Goal: Information Seeking & Learning: Learn about a topic

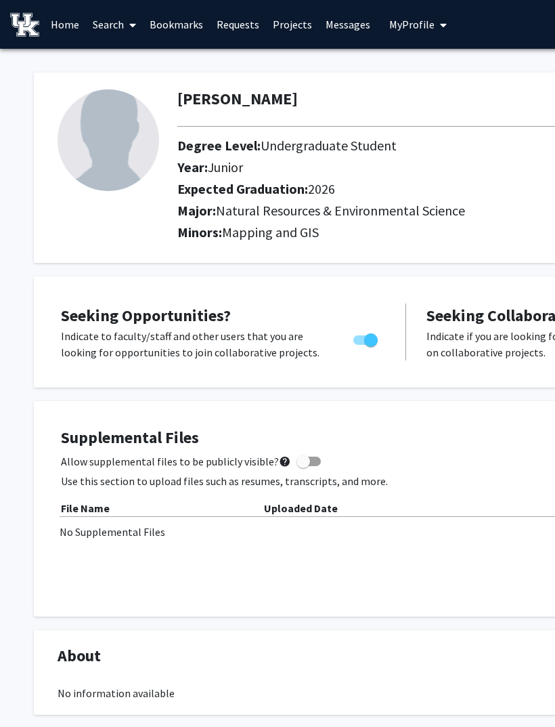
click at [118, 23] on link "Search" at bounding box center [114, 24] width 57 height 47
click at [65, 30] on link "Home" at bounding box center [65, 24] width 42 height 47
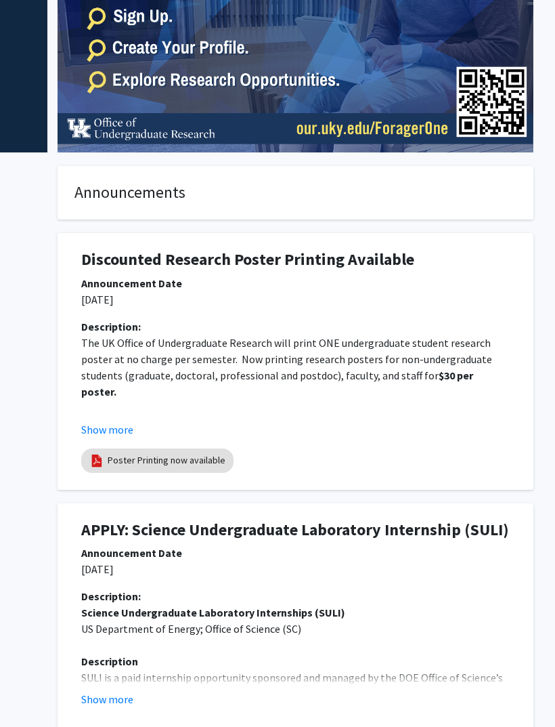
scroll to position [0, 235]
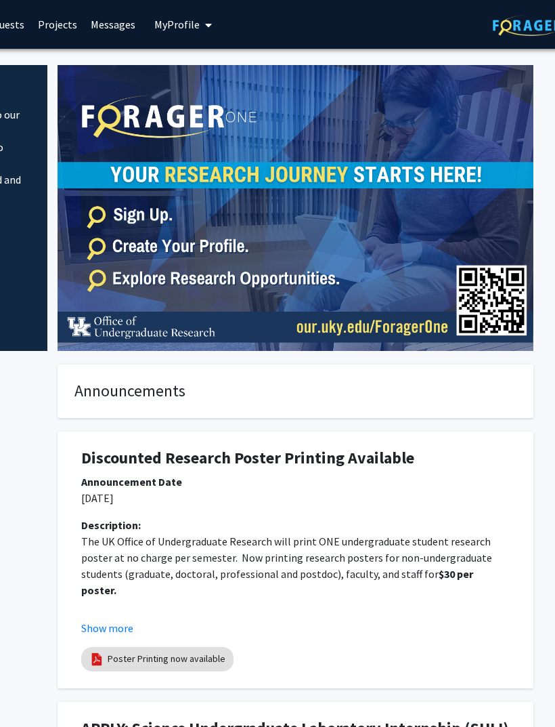
click at [482, 167] on img at bounding box center [296, 208] width 476 height 286
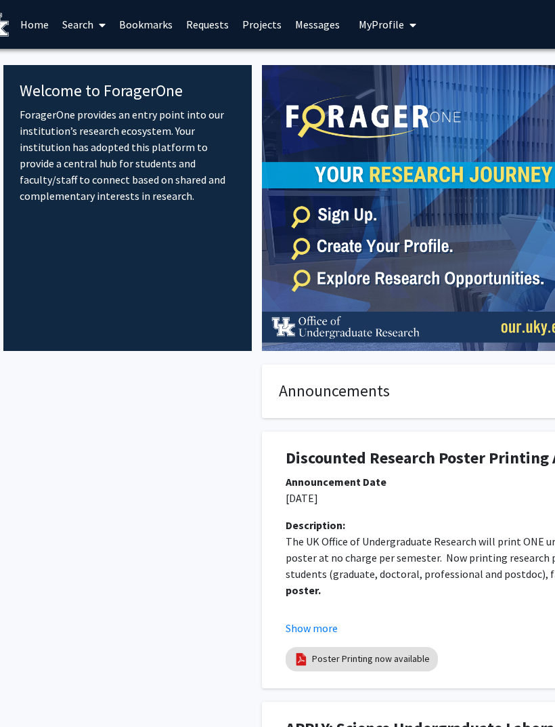
scroll to position [0, 0]
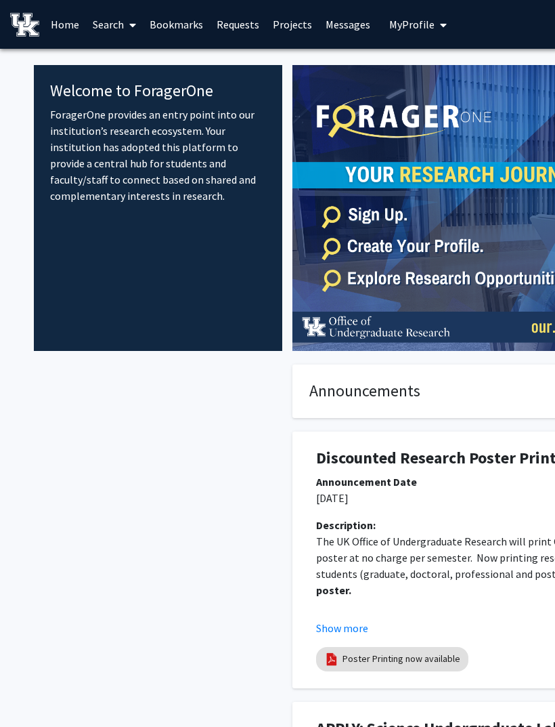
click at [295, 24] on link "Projects" at bounding box center [292, 24] width 53 height 47
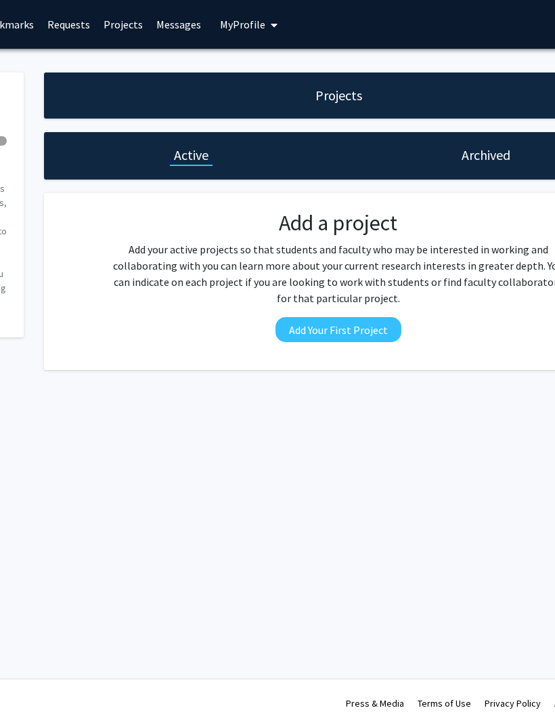
scroll to position [0, 216]
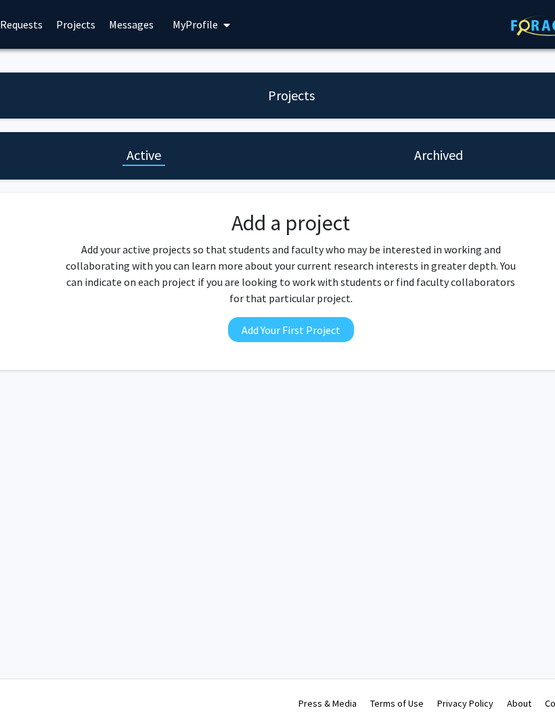
click at [299, 95] on h1 "Projects" at bounding box center [292, 95] width 47 height 19
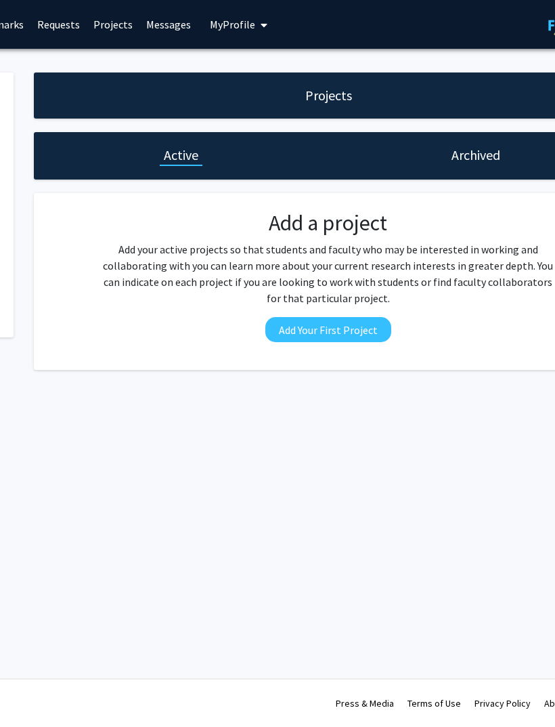
scroll to position [0, 49]
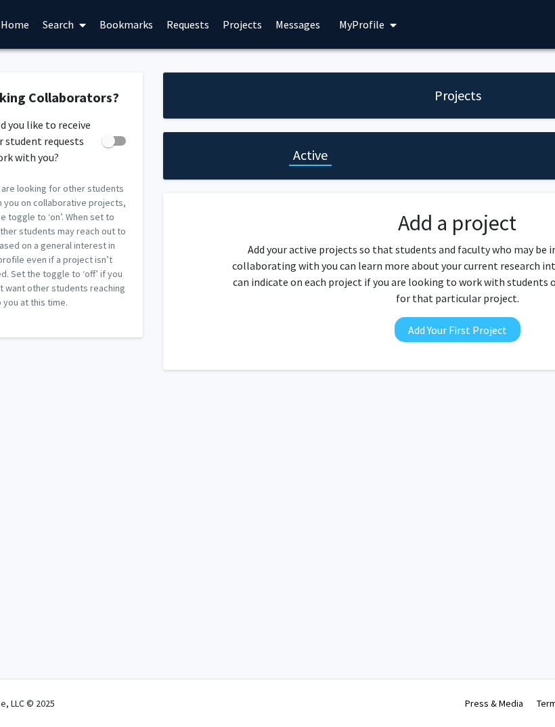
click at [61, 28] on link "Search" at bounding box center [65, 24] width 57 height 47
click at [84, 60] on span "Faculty/Staff" at bounding box center [86, 62] width 100 height 27
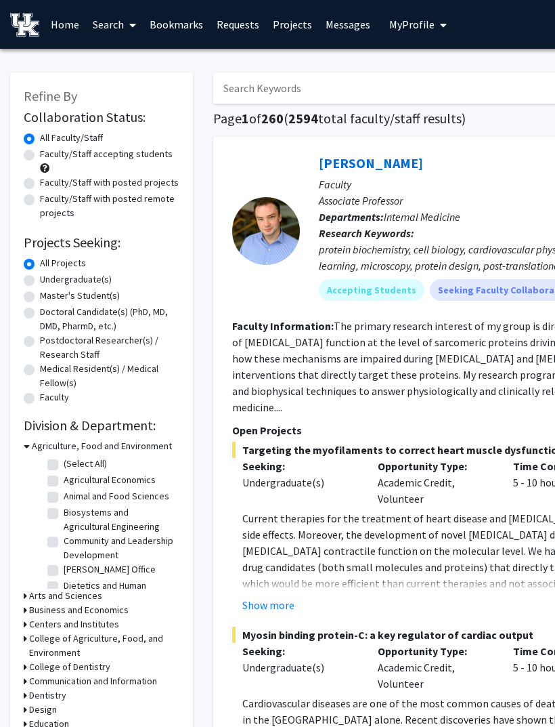
click at [40, 283] on label "Undergraduate(s)" at bounding box center [76, 279] width 72 height 14
click at [40, 281] on input "Undergraduate(s)" at bounding box center [44, 276] width 9 height 9
radio input "true"
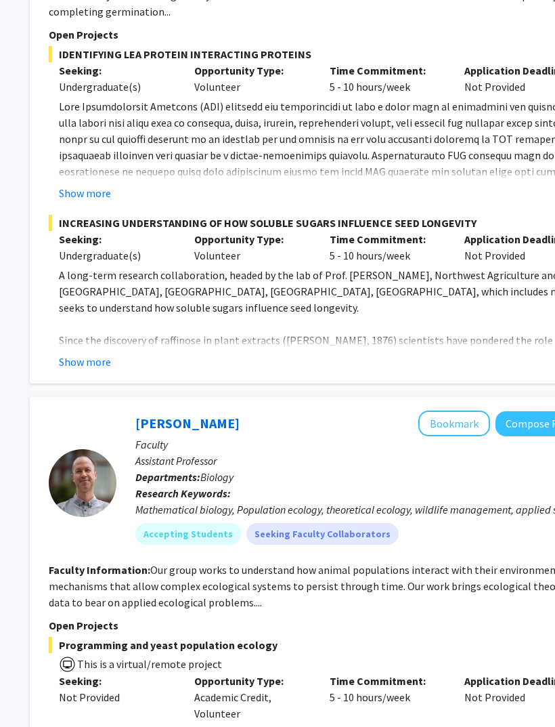
scroll to position [2377, 184]
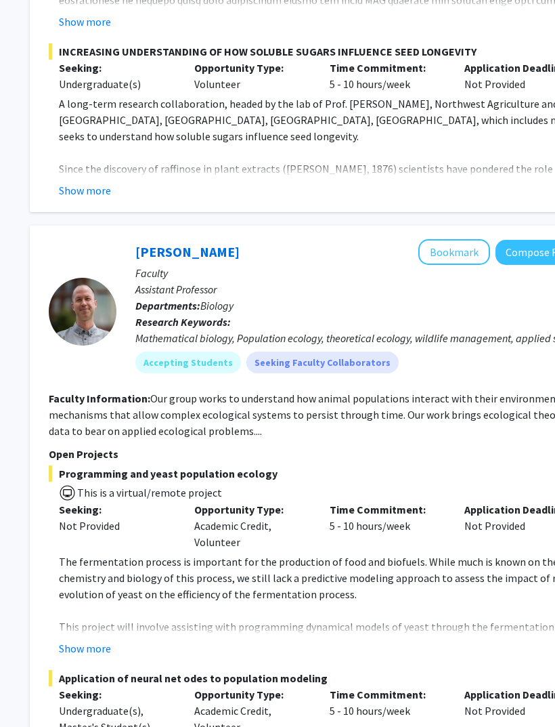
click at [461, 129] on fg-read-more "A long-term research collaboration, headed by the lab of Prof. [PERSON_NAME], N…" at bounding box center [324, 146] width 551 height 103
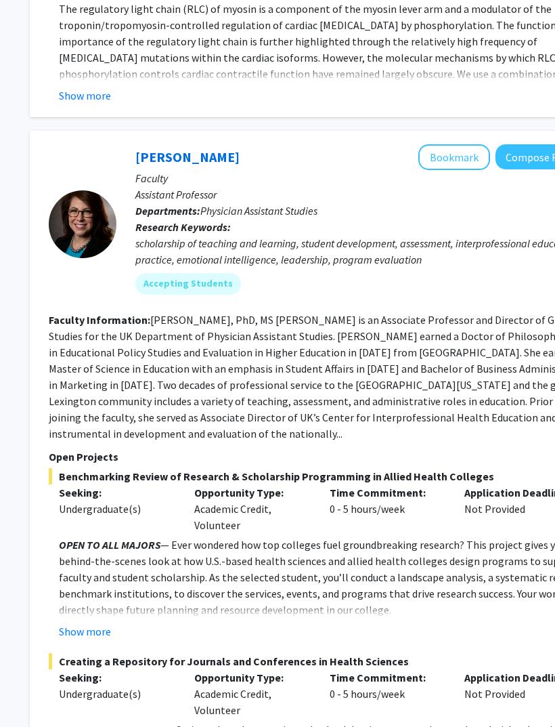
scroll to position [6503, 184]
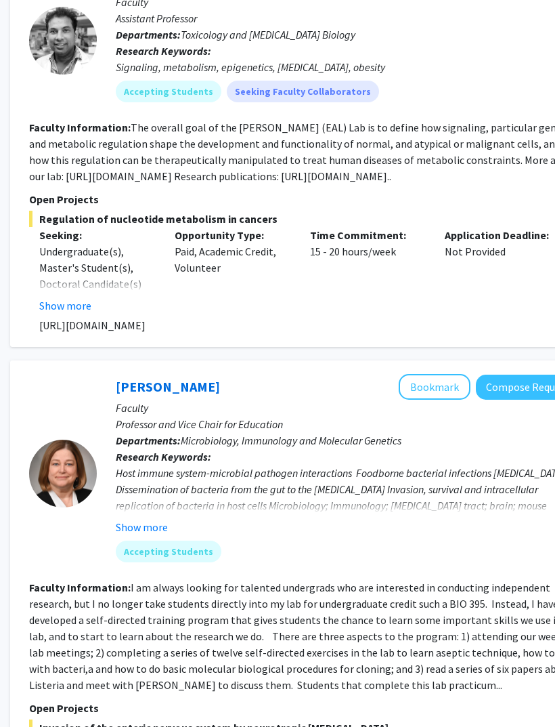
scroll to position [4306, 203]
